Goal: Information Seeking & Learning: Check status

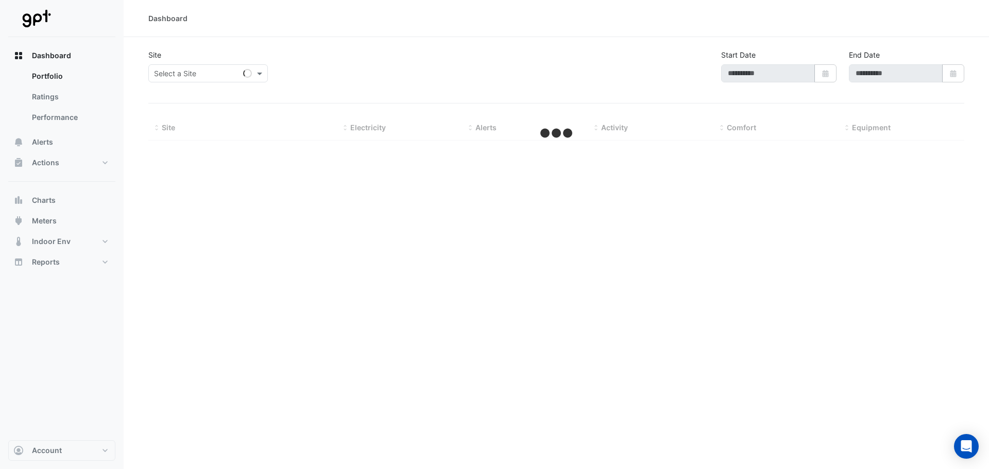
type input "**********"
select select "***"
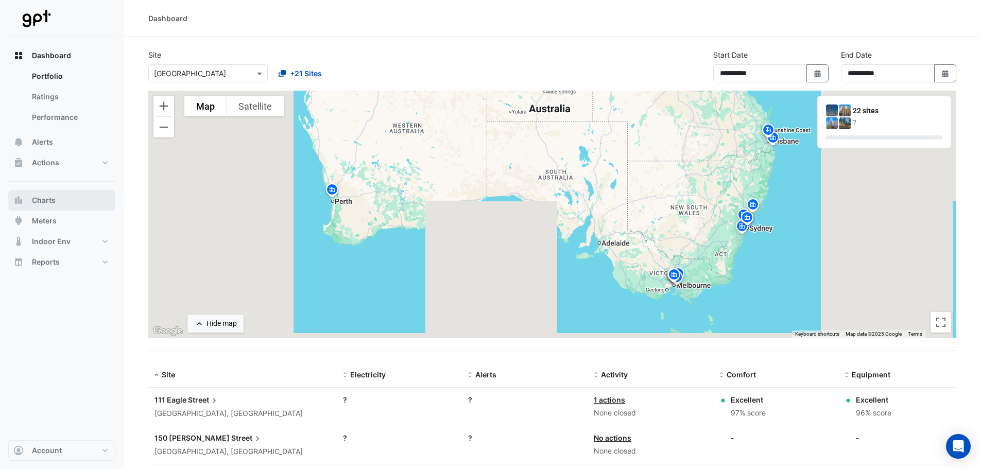
click at [59, 196] on button "Charts" at bounding box center [61, 200] width 107 height 21
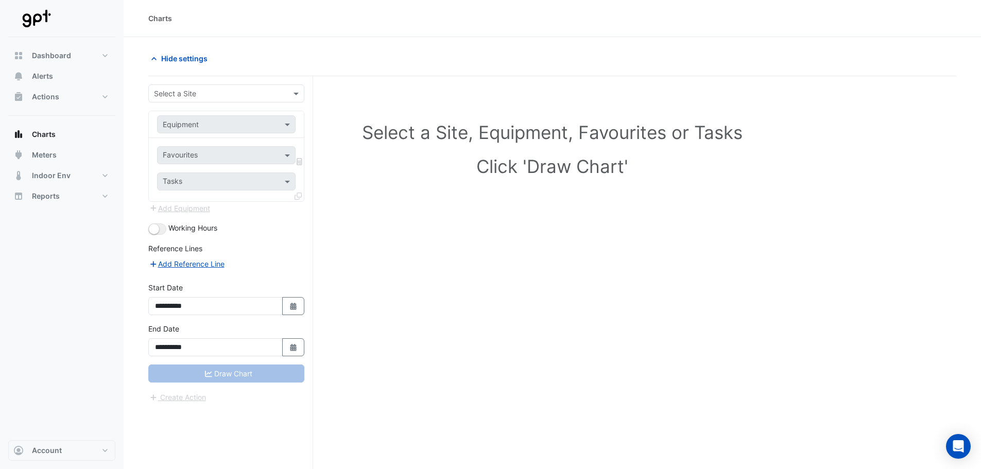
click at [199, 87] on div "Select a Site" at bounding box center [226, 93] width 156 height 18
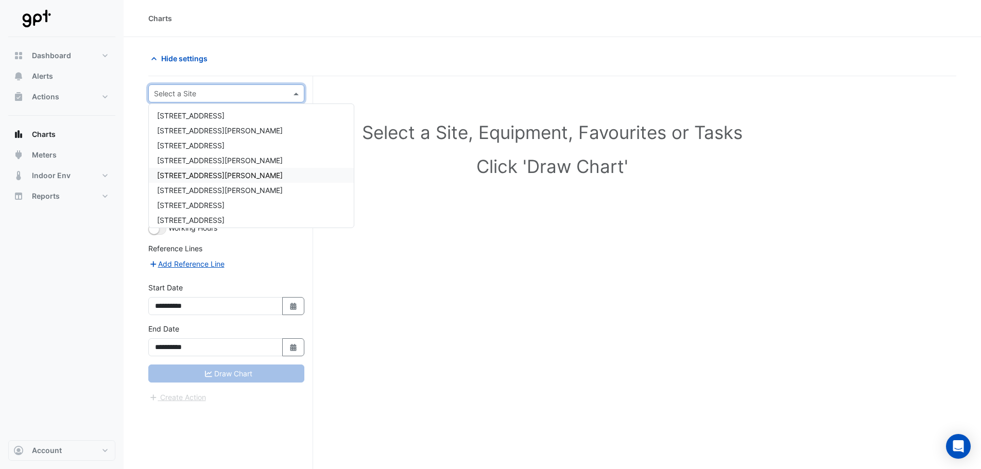
scroll to position [52, 0]
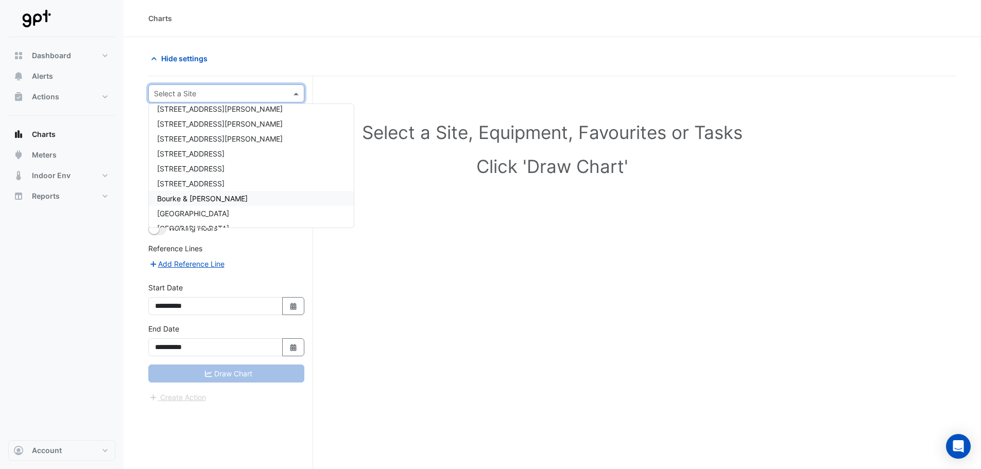
click at [239, 196] on div "Bourke & [PERSON_NAME]" at bounding box center [251, 198] width 205 height 15
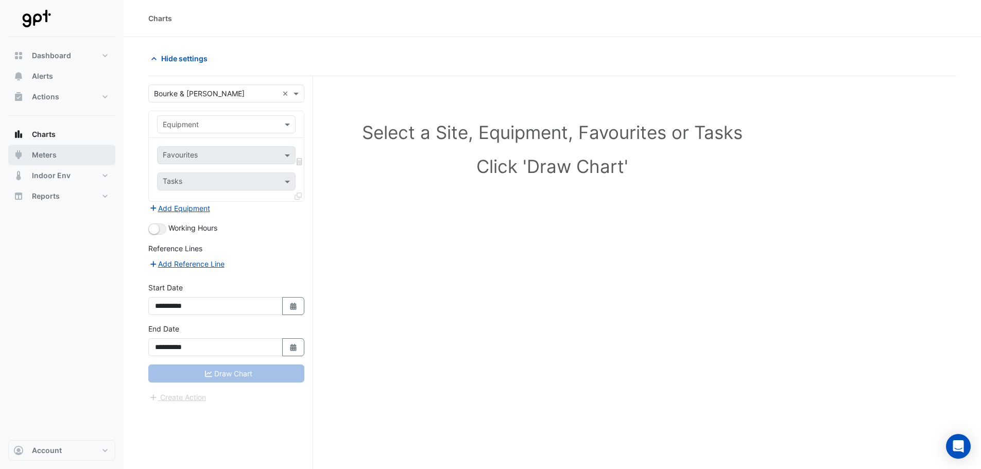
click at [56, 155] on span "Meters" at bounding box center [44, 155] width 25 height 10
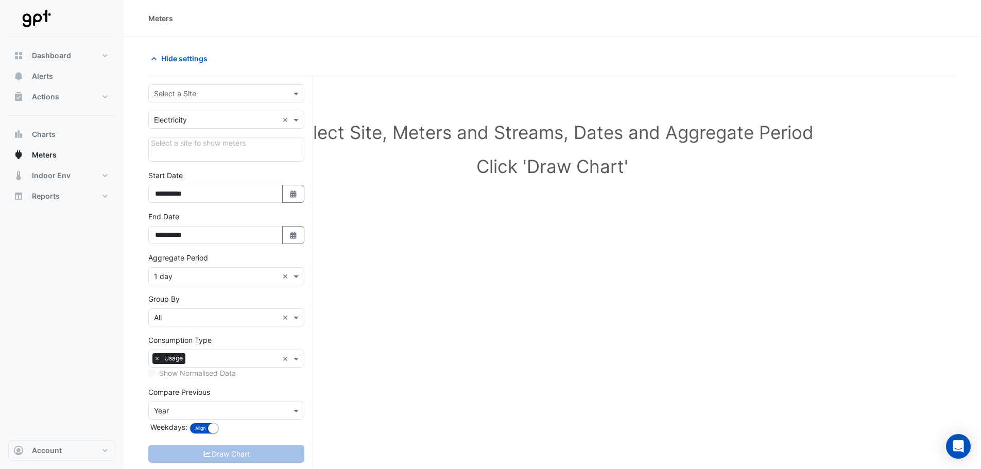
click at [192, 89] on input "text" at bounding box center [216, 94] width 124 height 11
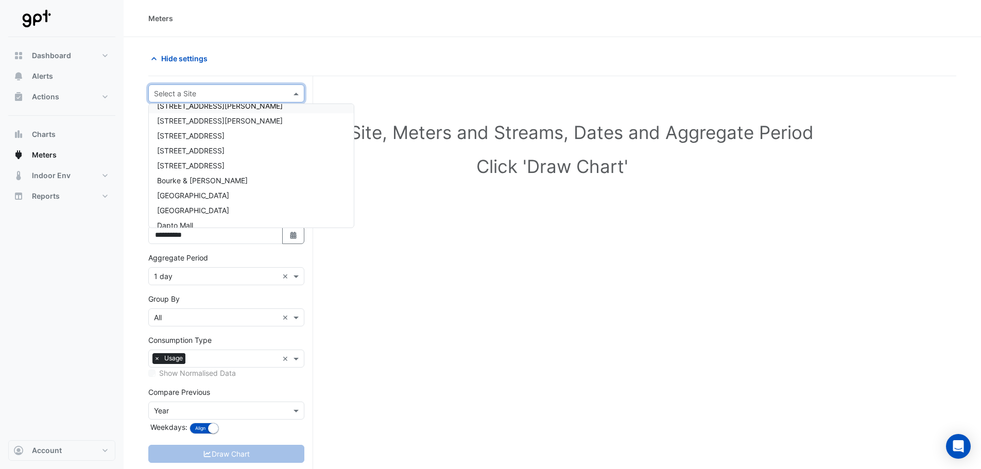
scroll to position [52, 0]
click at [200, 201] on span "Bourke & [PERSON_NAME]" at bounding box center [202, 198] width 91 height 9
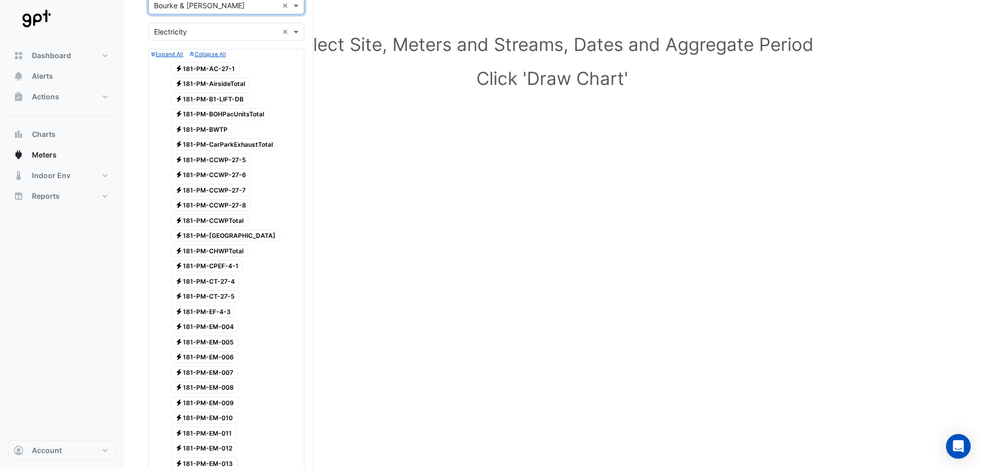
scroll to position [0, 0]
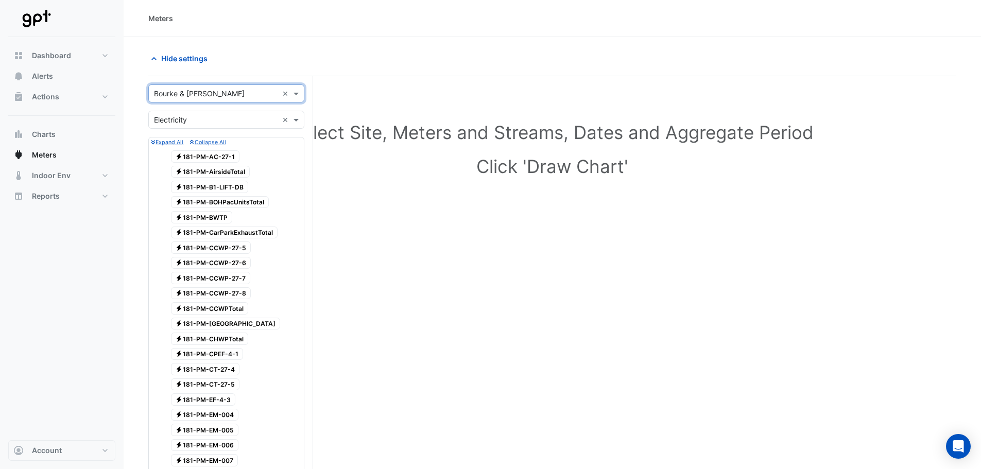
click at [191, 124] on input "text" at bounding box center [216, 120] width 124 height 11
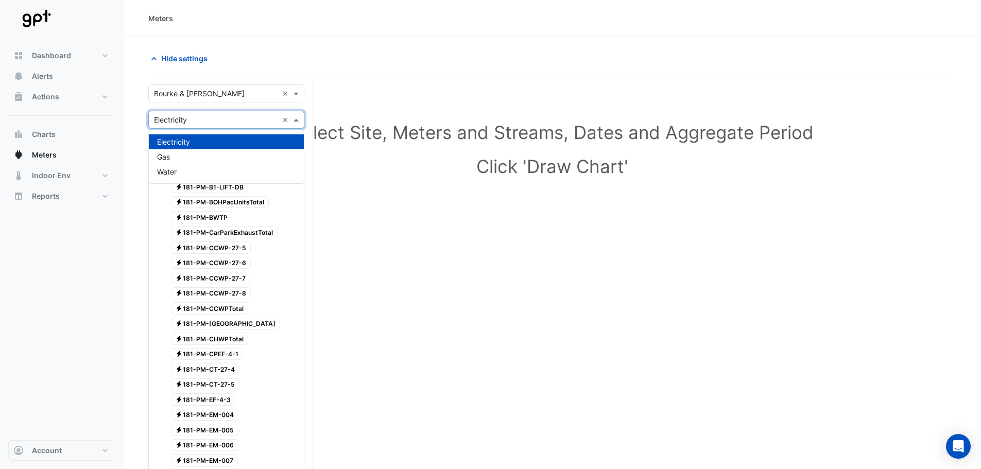
click at [198, 124] on input "text" at bounding box center [216, 120] width 124 height 11
click at [296, 118] on span at bounding box center [297, 119] width 13 height 11
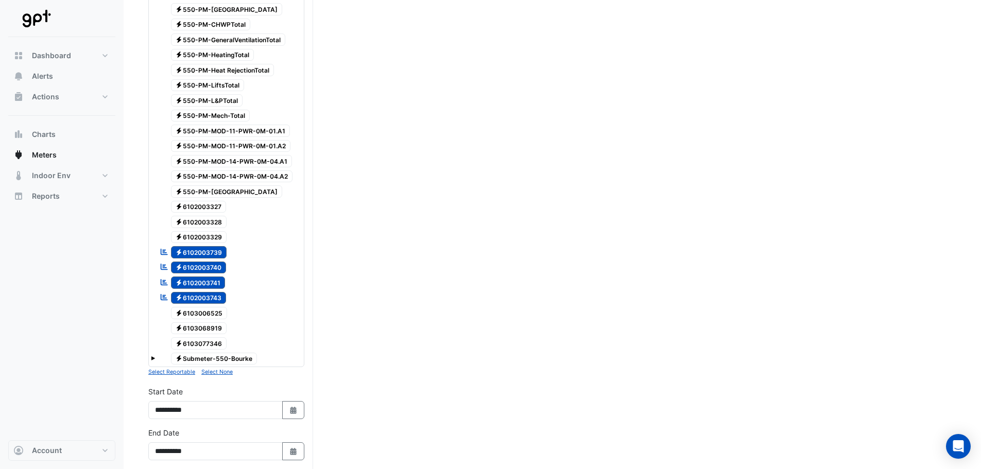
scroll to position [2730, 0]
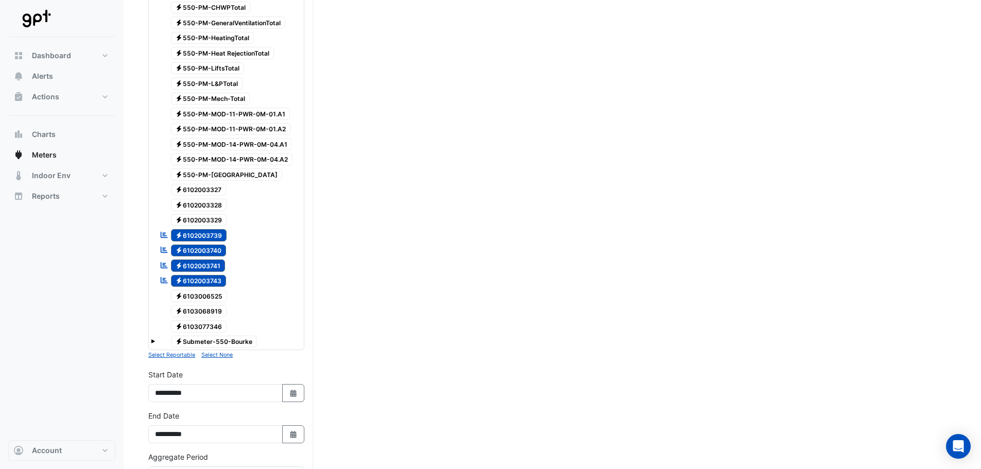
click at [229, 336] on span "Electricity Submeter-550-Bourke" at bounding box center [214, 342] width 87 height 12
click at [155, 335] on div "Electricity Submeter-550-Bourke" at bounding box center [226, 342] width 151 height 14
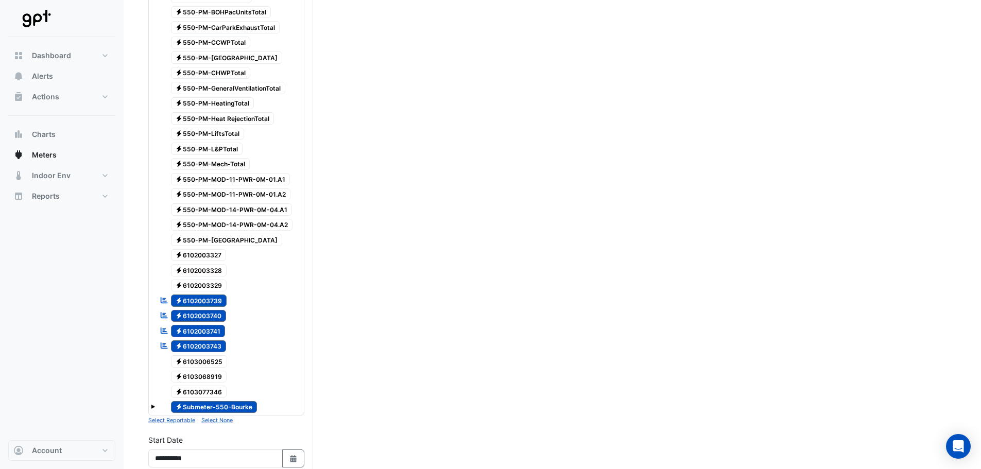
scroll to position [2652, 0]
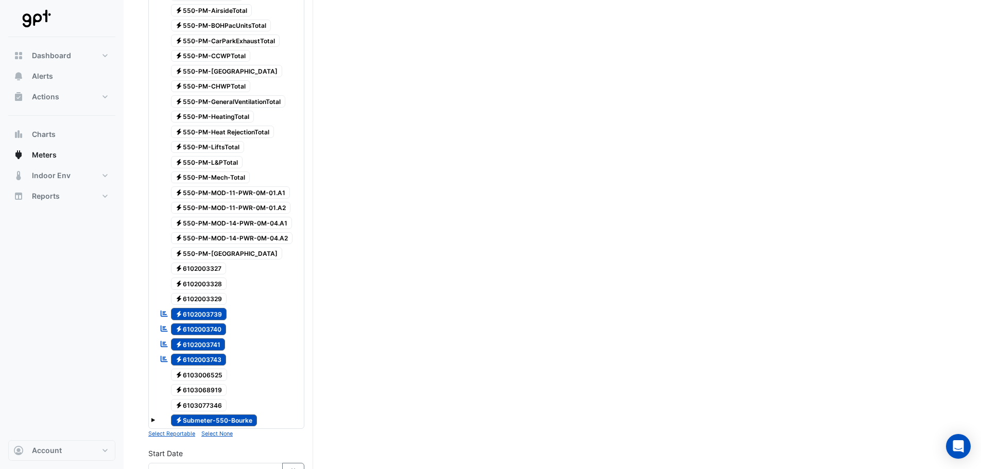
click at [156, 414] on div "Electricity Submeter-550-Bourke" at bounding box center [226, 421] width 151 height 14
click at [202, 399] on span "Electricity 6103077346" at bounding box center [199, 405] width 56 height 12
click at [210, 383] on div "Electricity 6103068919" at bounding box center [193, 390] width 72 height 14
click at [211, 384] on span "Electricity 6103068919" at bounding box center [199, 390] width 56 height 12
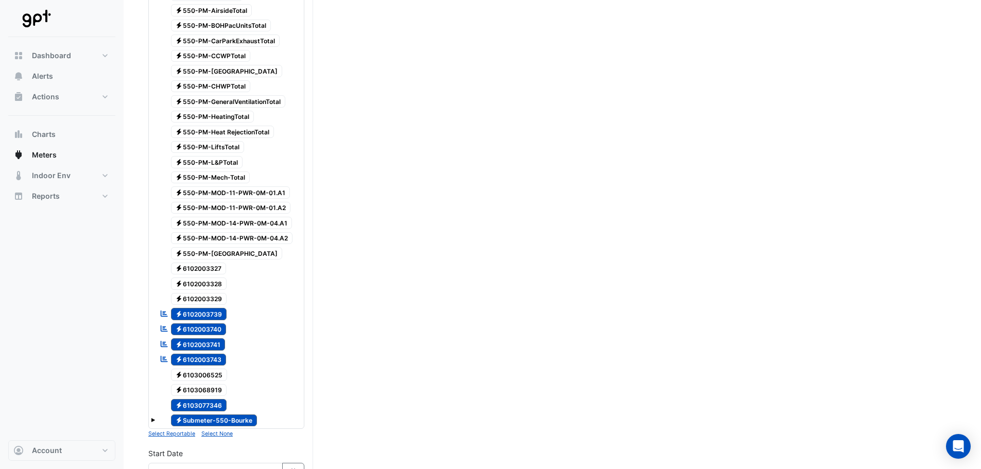
click at [212, 398] on div "Electricity 6103077346" at bounding box center [193, 405] width 72 height 14
click at [206, 415] on span "Electricity Submeter-550-Bourke" at bounding box center [214, 421] width 87 height 12
click at [156, 414] on div "Electricity Submeter-550-Bourke" at bounding box center [226, 421] width 151 height 14
click at [153, 418] on span at bounding box center [153, 420] width 4 height 4
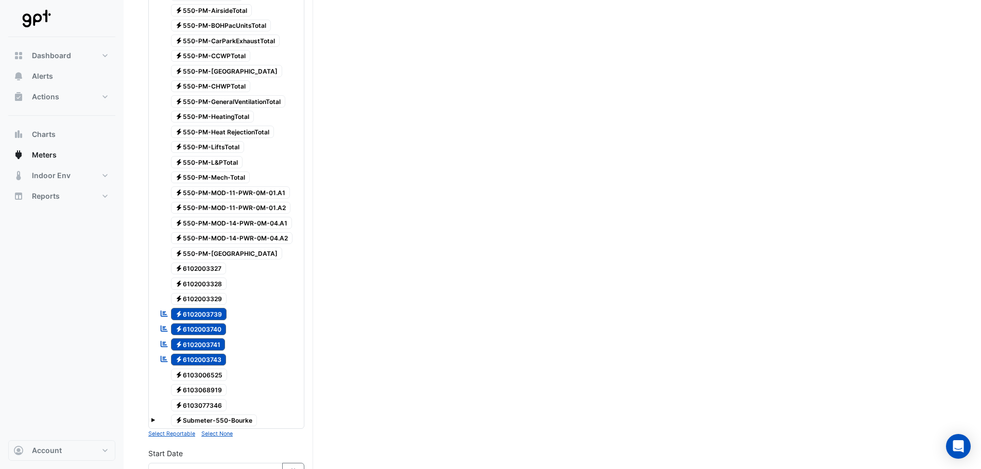
click at [153, 418] on span at bounding box center [153, 420] width 4 height 4
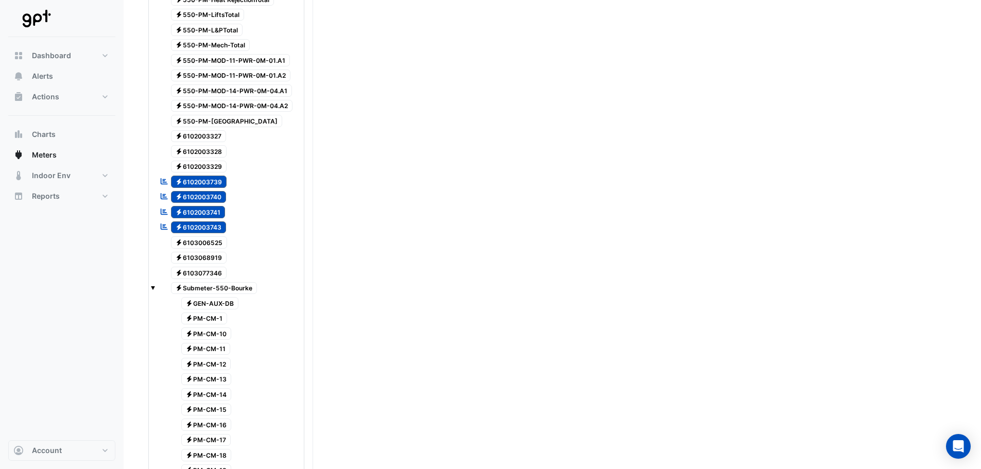
scroll to position [2549, 0]
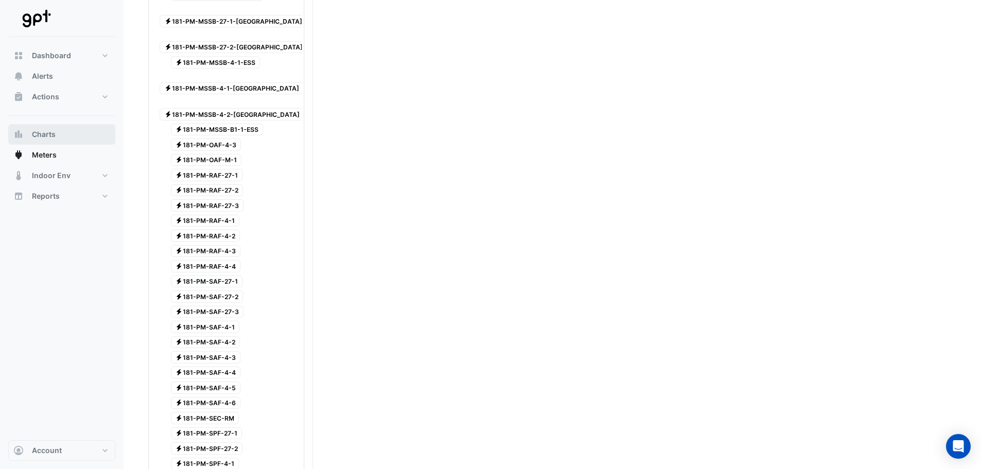
click at [40, 134] on span "Charts" at bounding box center [44, 134] width 24 height 10
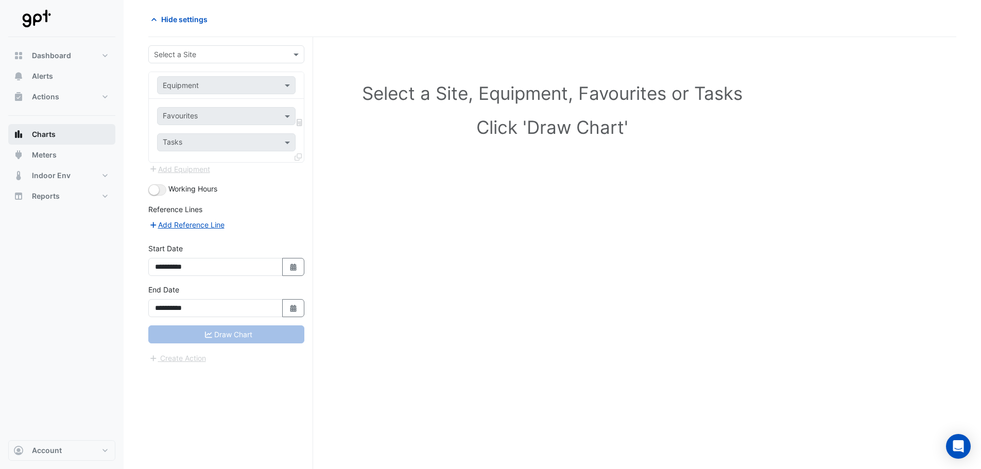
scroll to position [39, 0]
click at [178, 55] on input "text" at bounding box center [216, 54] width 124 height 11
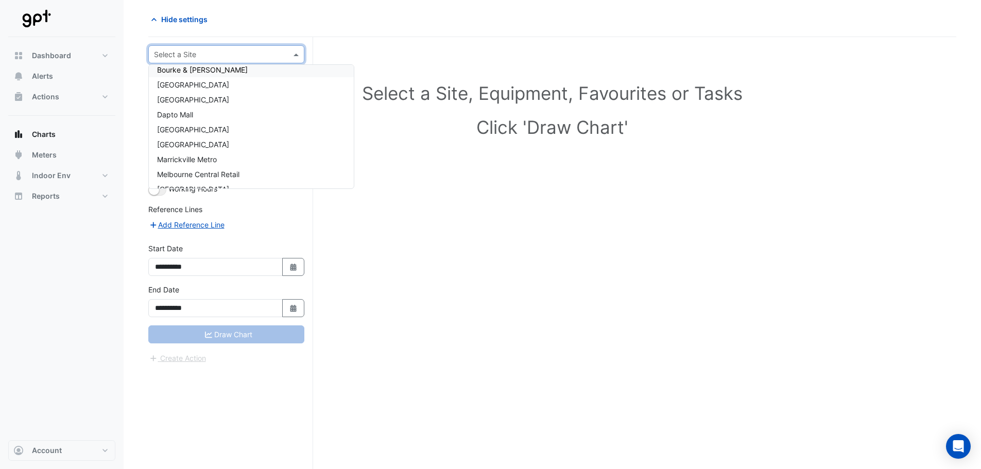
click at [205, 112] on div "[STREET_ADDRESS] [STREET_ADDRESS][GEOGRAPHIC_DATA][PERSON_NAME] [GEOGRAPHIC_DAT…" at bounding box center [251, 107] width 205 height 359
click at [206, 158] on span "Bourke & [PERSON_NAME]" at bounding box center [202, 159] width 91 height 9
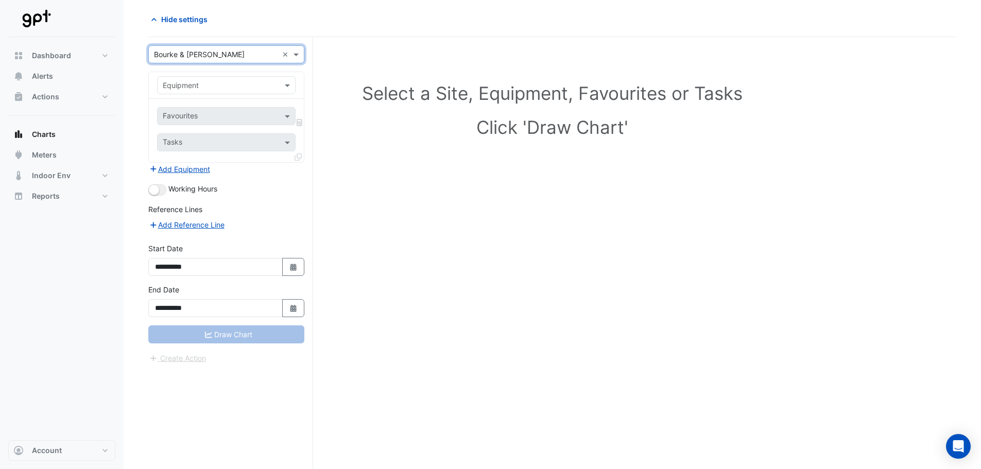
click at [190, 83] on input "text" at bounding box center [216, 85] width 107 height 11
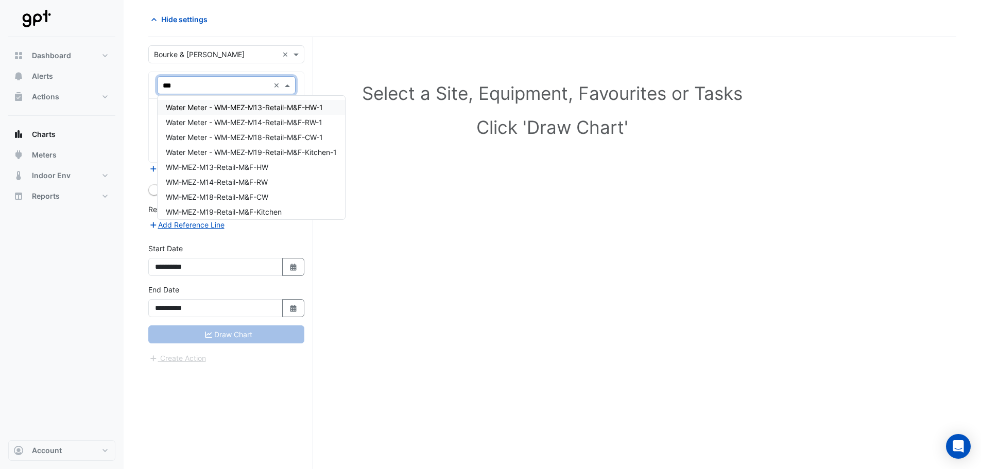
type input "****"
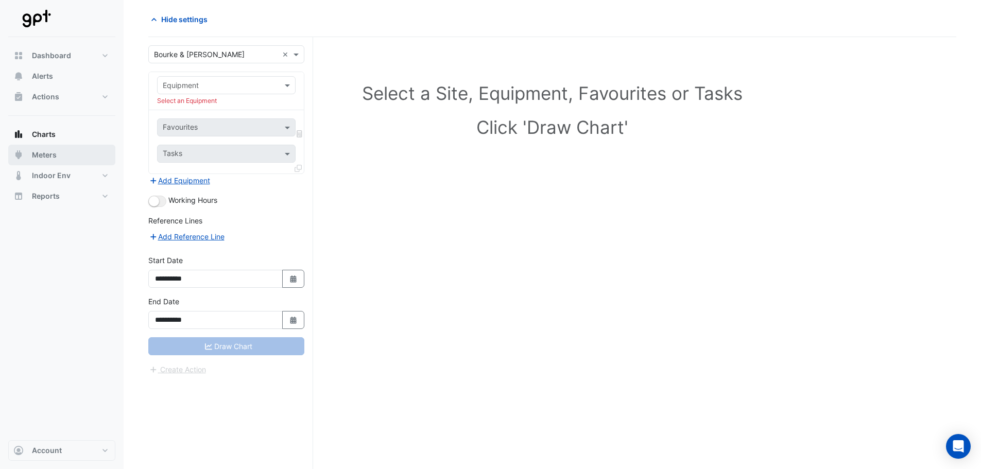
click at [69, 152] on button "Meters" at bounding box center [61, 155] width 107 height 21
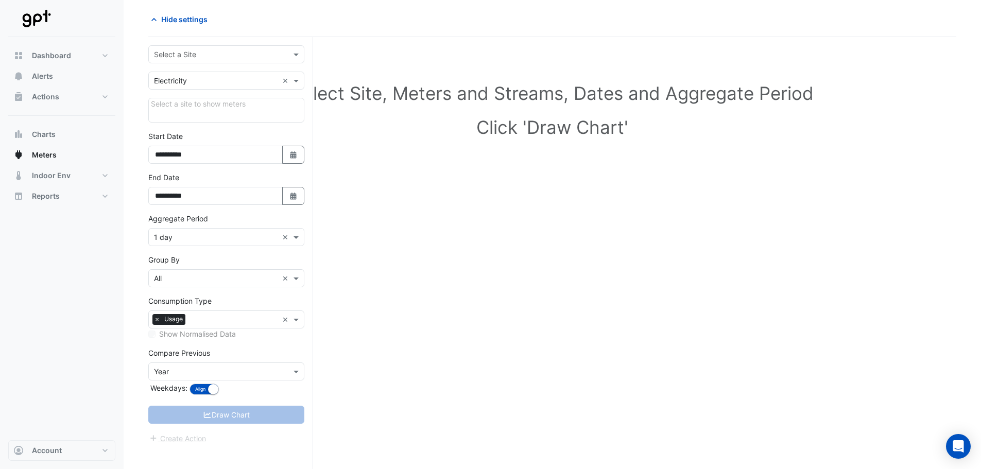
click at [217, 111] on div "Select a site to show meters" at bounding box center [226, 110] width 156 height 25
click at [191, 106] on div "Select a site to show meters" at bounding box center [226, 110] width 156 height 25
click at [198, 44] on div "**********" at bounding box center [230, 253] width 165 height 432
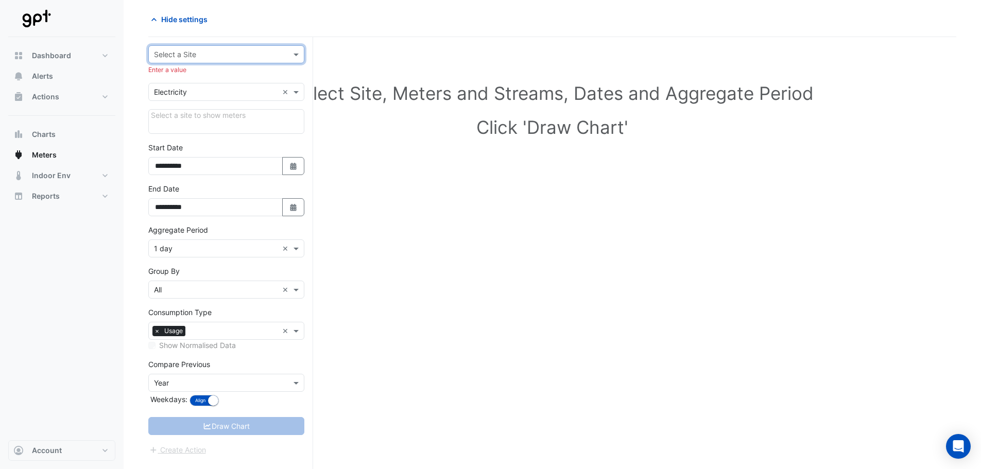
click at [196, 56] on input "text" at bounding box center [216, 54] width 124 height 11
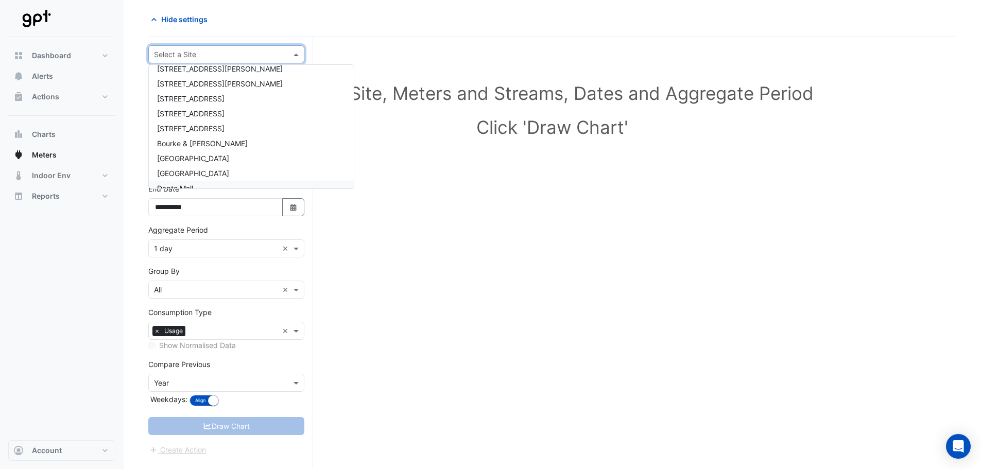
scroll to position [52, 0]
click at [198, 159] on span "Bourke & [PERSON_NAME]" at bounding box center [202, 159] width 91 height 9
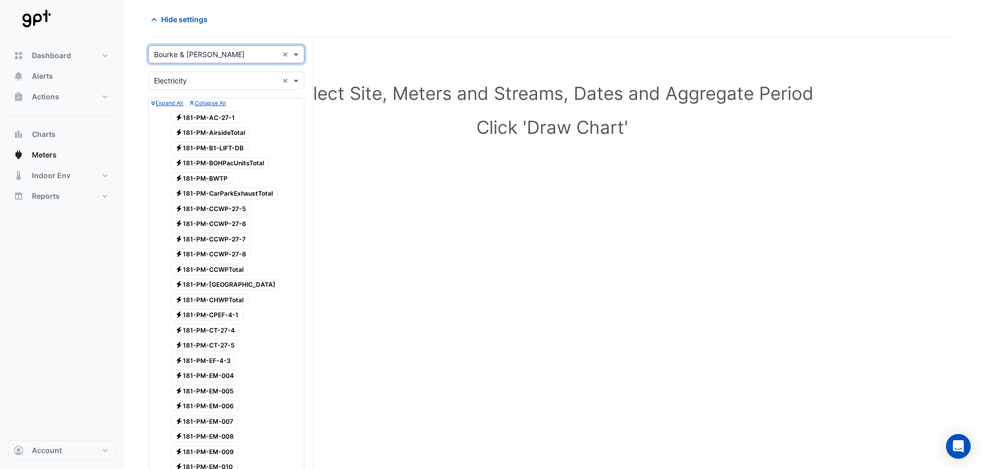
click at [250, 76] on input "text" at bounding box center [216, 81] width 124 height 11
type input "*"
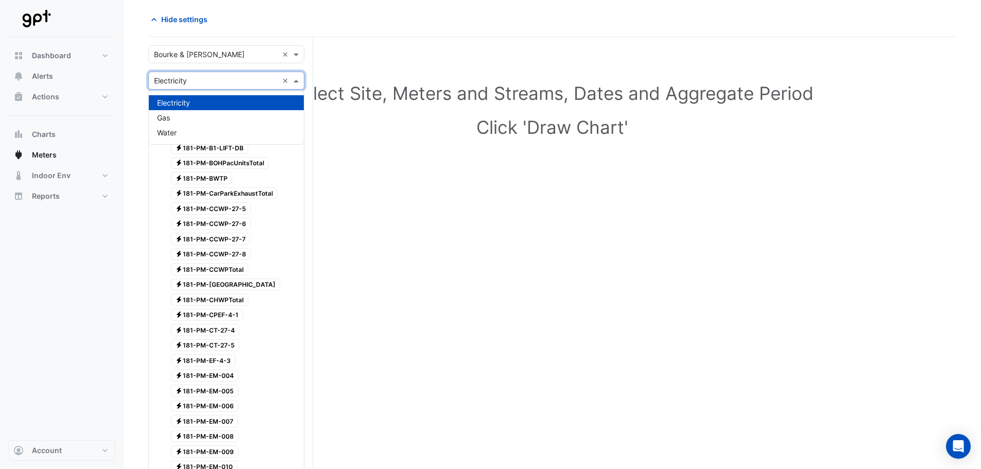
type input "*"
click at [253, 96] on div "Electricity" at bounding box center [226, 102] width 155 height 15
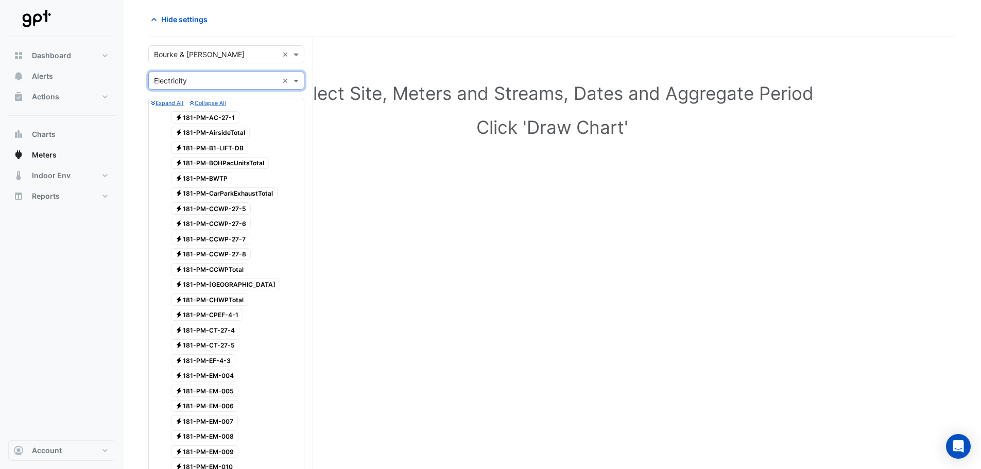
click at [264, 110] on div "Electricity 181-PM-AC-27-1" at bounding box center [226, 117] width 151 height 14
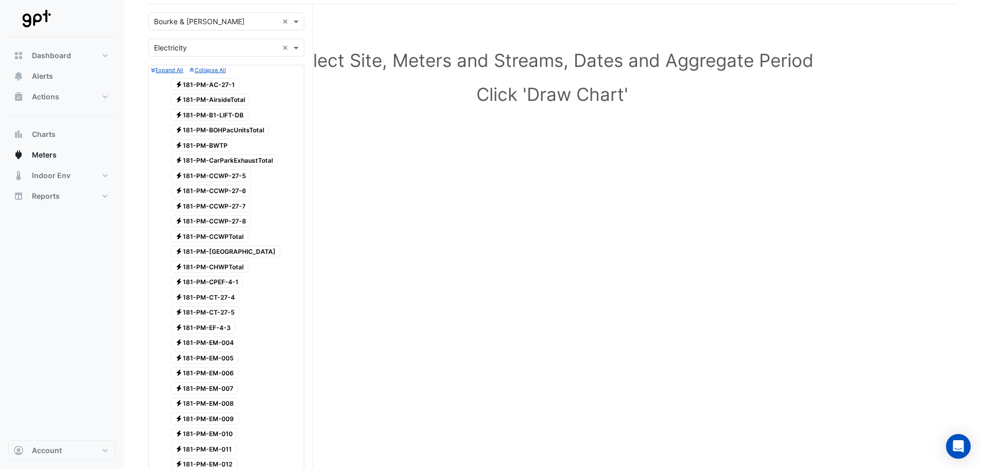
scroll to position [0, 0]
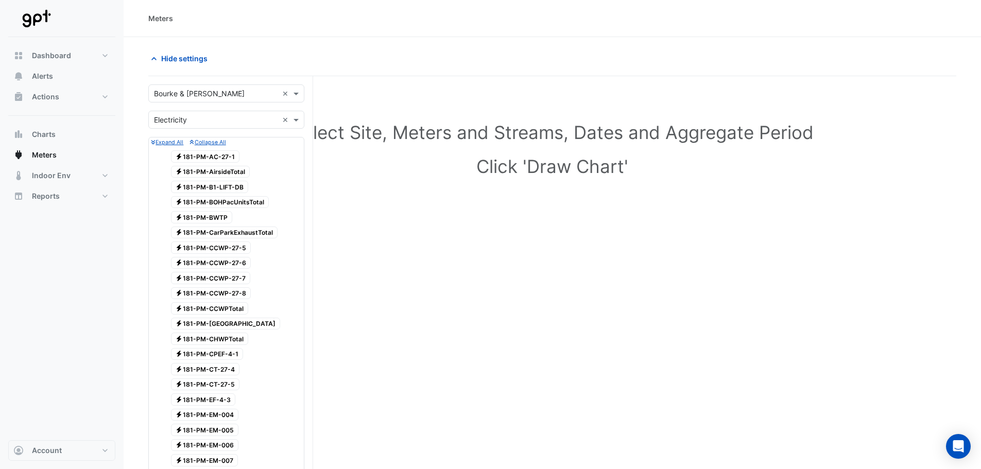
click at [176, 143] on small "Expand All" at bounding box center [167, 142] width 32 height 7
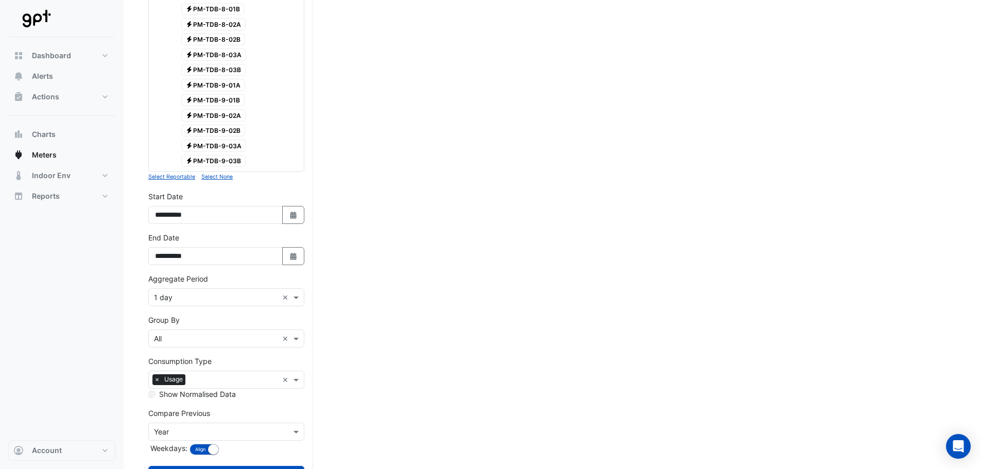
scroll to position [4006, 0]
click at [185, 173] on small "Select Reportable" at bounding box center [171, 176] width 47 height 7
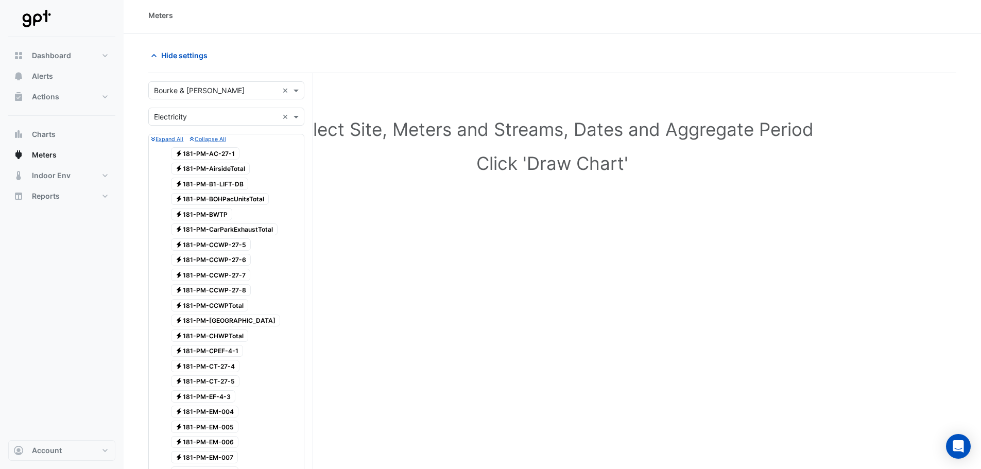
scroll to position [0, 0]
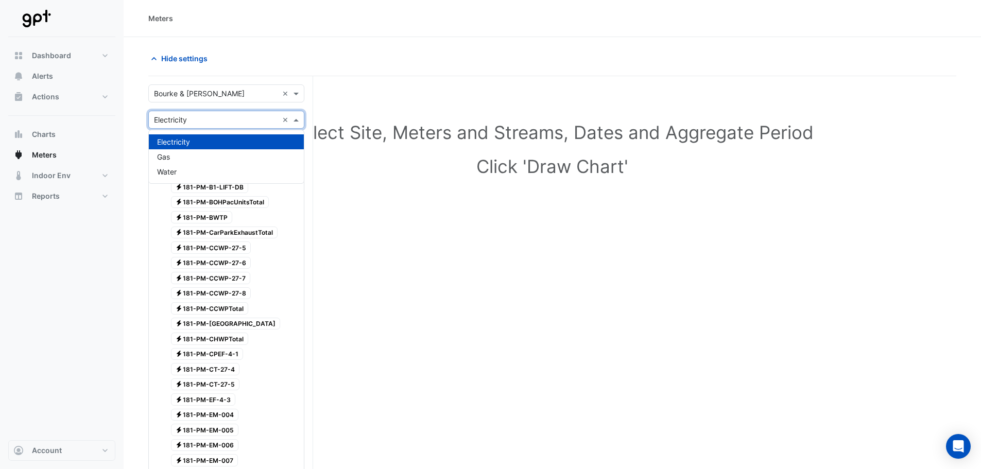
click at [212, 115] on input "text" at bounding box center [216, 120] width 124 height 11
click at [168, 171] on span "Water" at bounding box center [167, 171] width 20 height 9
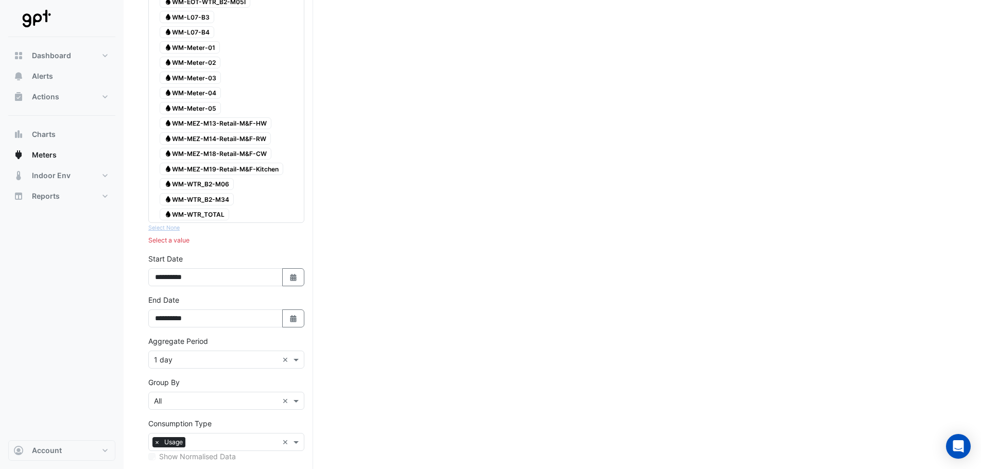
scroll to position [979, 0]
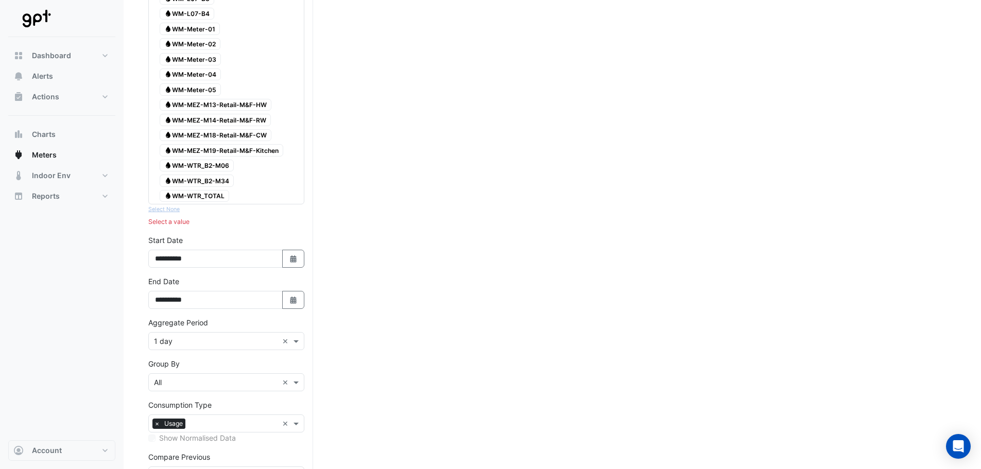
click at [217, 191] on span "Water WM-WTR_TOTAL" at bounding box center [195, 196] width 70 height 12
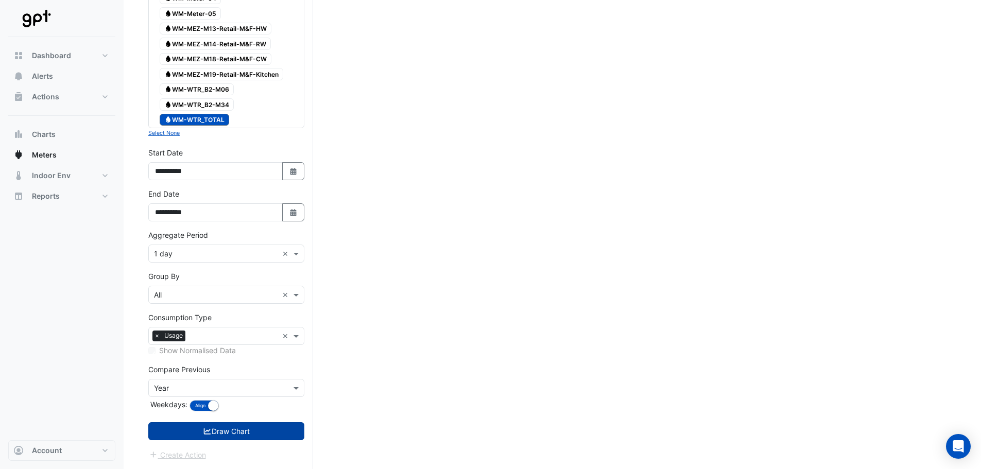
click at [210, 434] on icon "submit" at bounding box center [207, 431] width 9 height 7
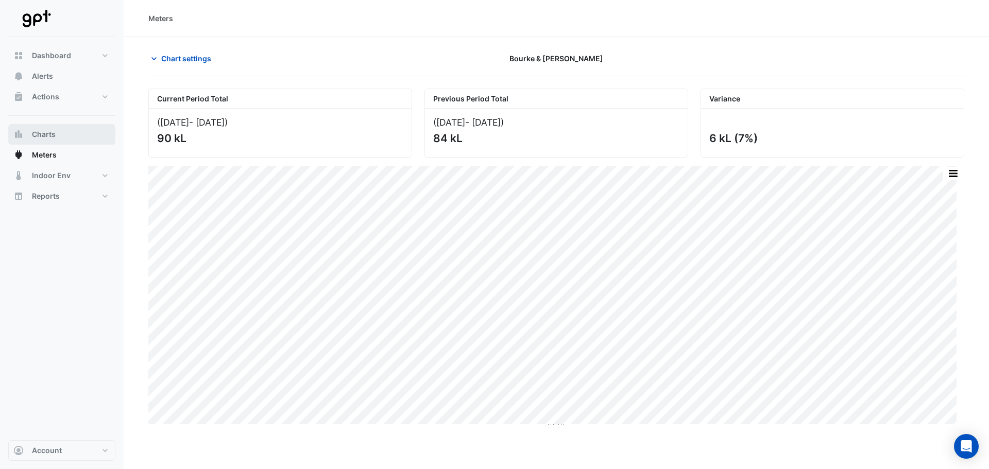
click at [69, 141] on button "Charts" at bounding box center [61, 134] width 107 height 21
